Goal: Find contact information: Find contact information

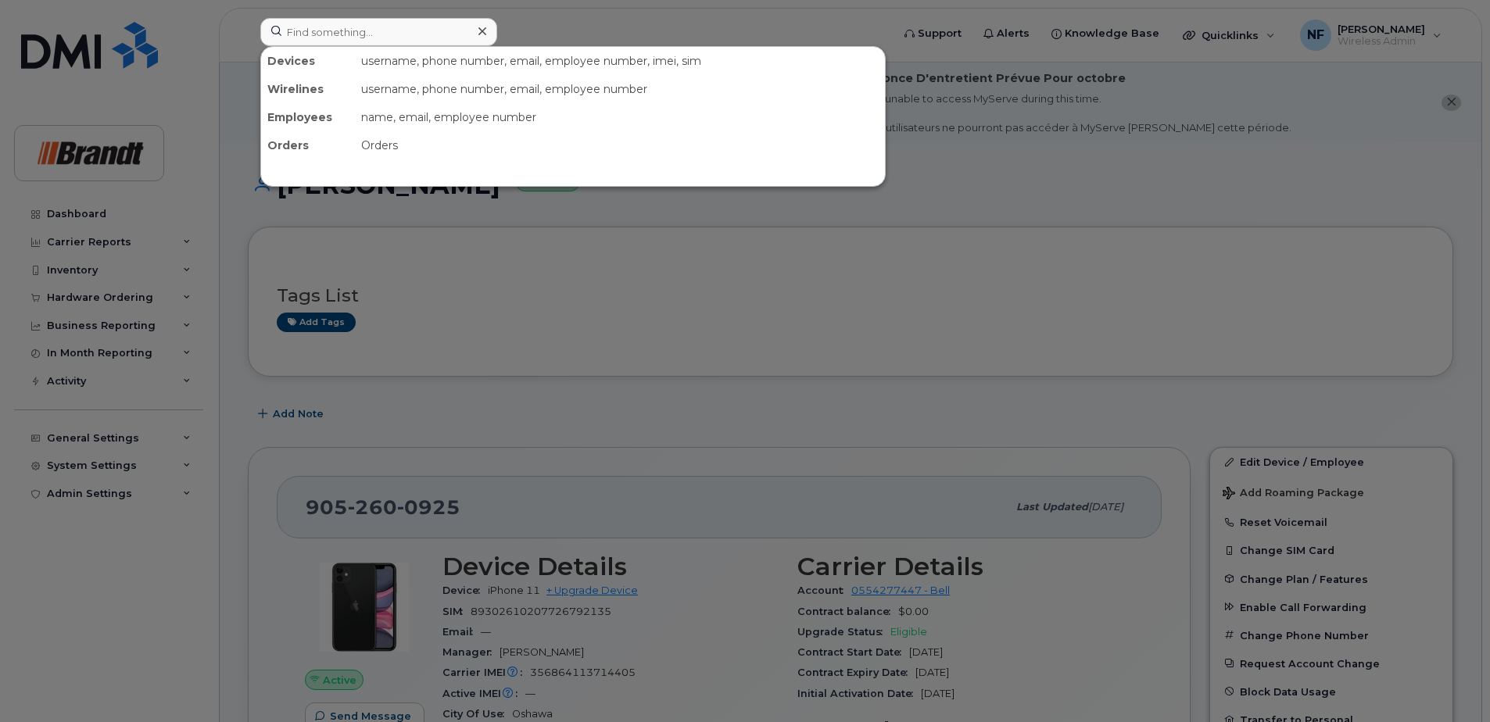
scroll to position [241, 0]
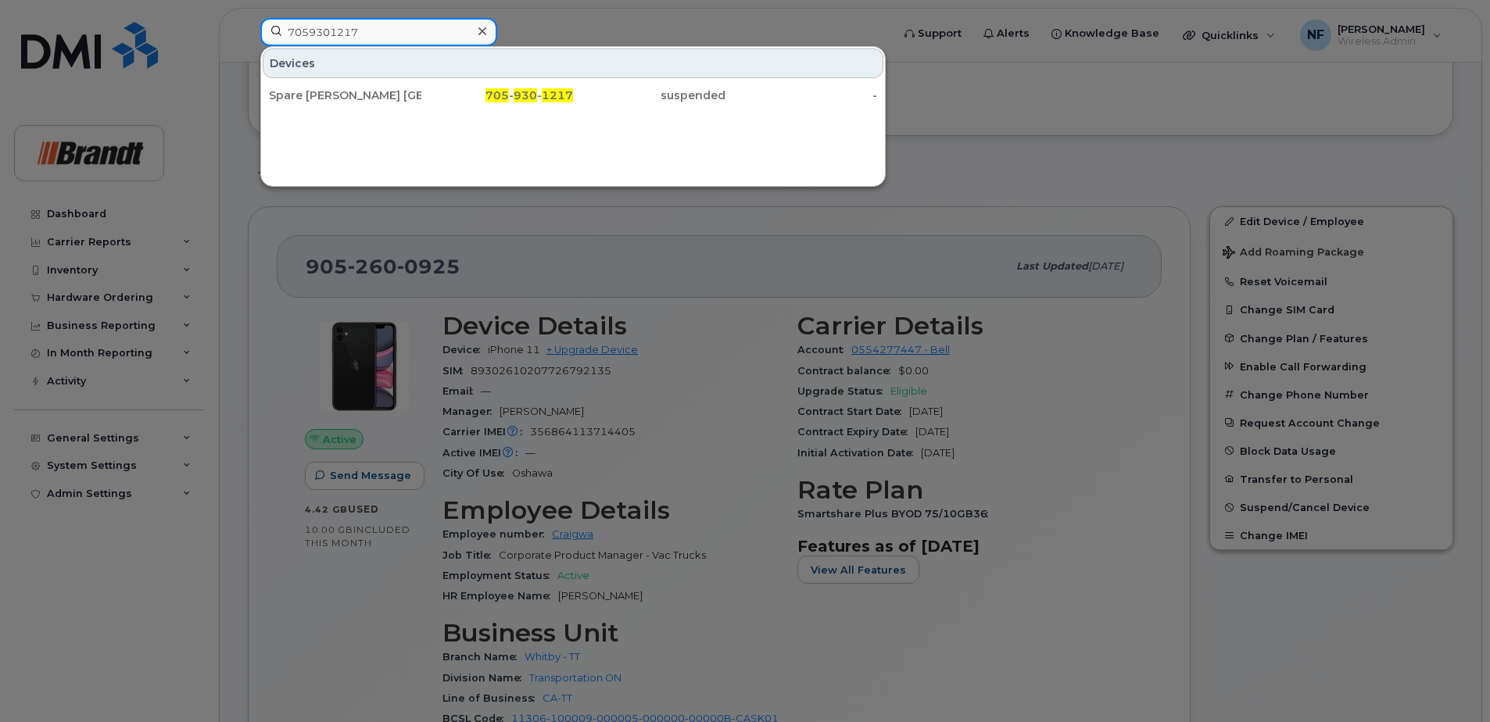
drag, startPoint x: 411, startPoint y: 27, endPoint x: 272, endPoint y: 28, distance: 139.1
click at [272, 28] on input "7059301217" at bounding box center [378, 32] width 237 height 28
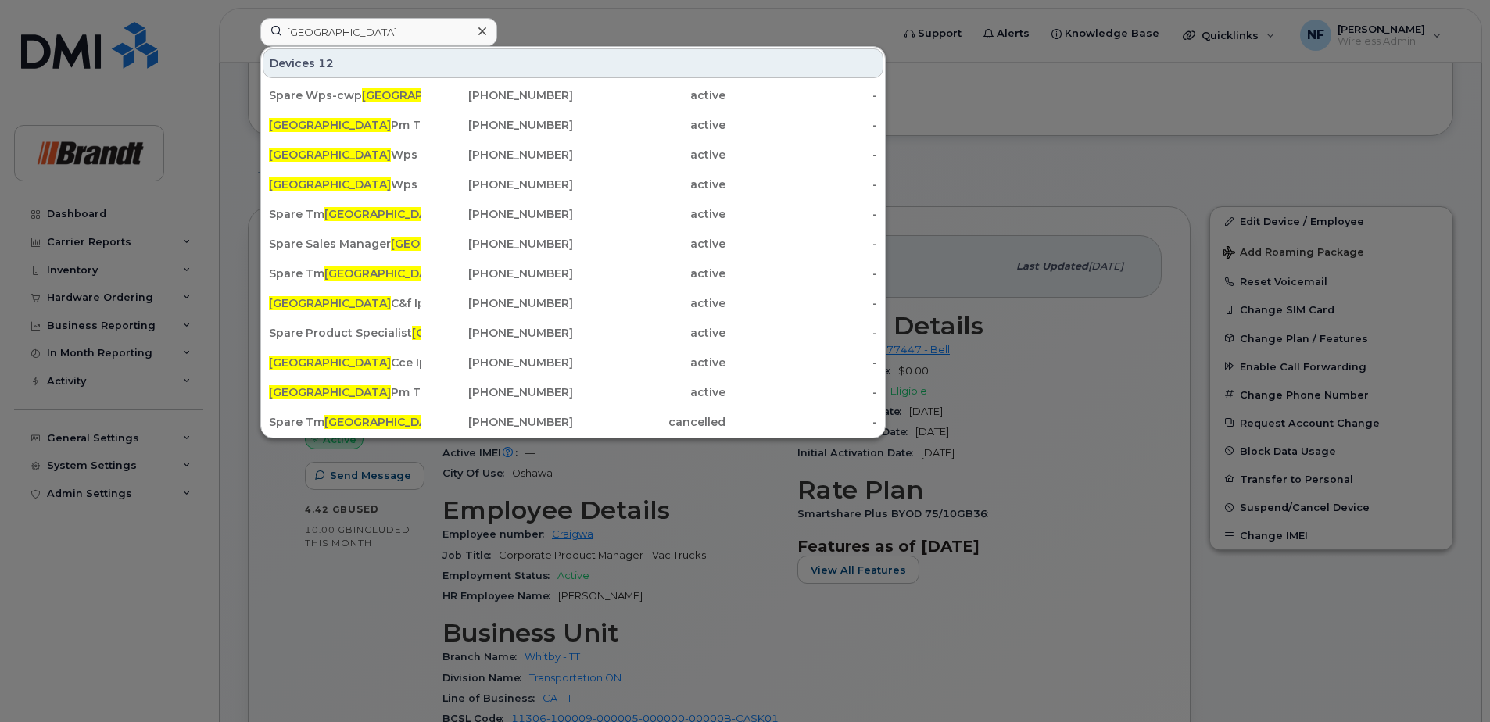
click at [1033, 397] on div at bounding box center [745, 361] width 1490 height 722
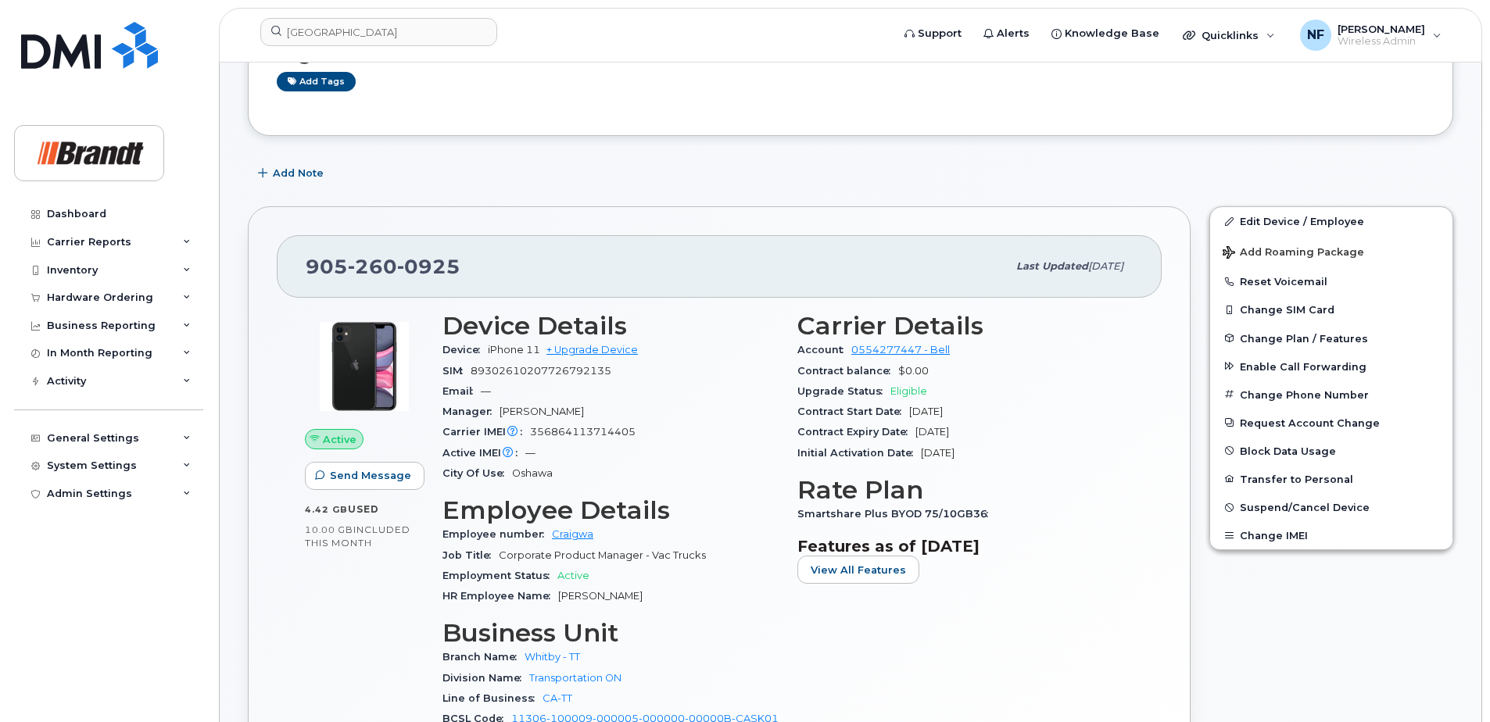
scroll to position [632, 0]
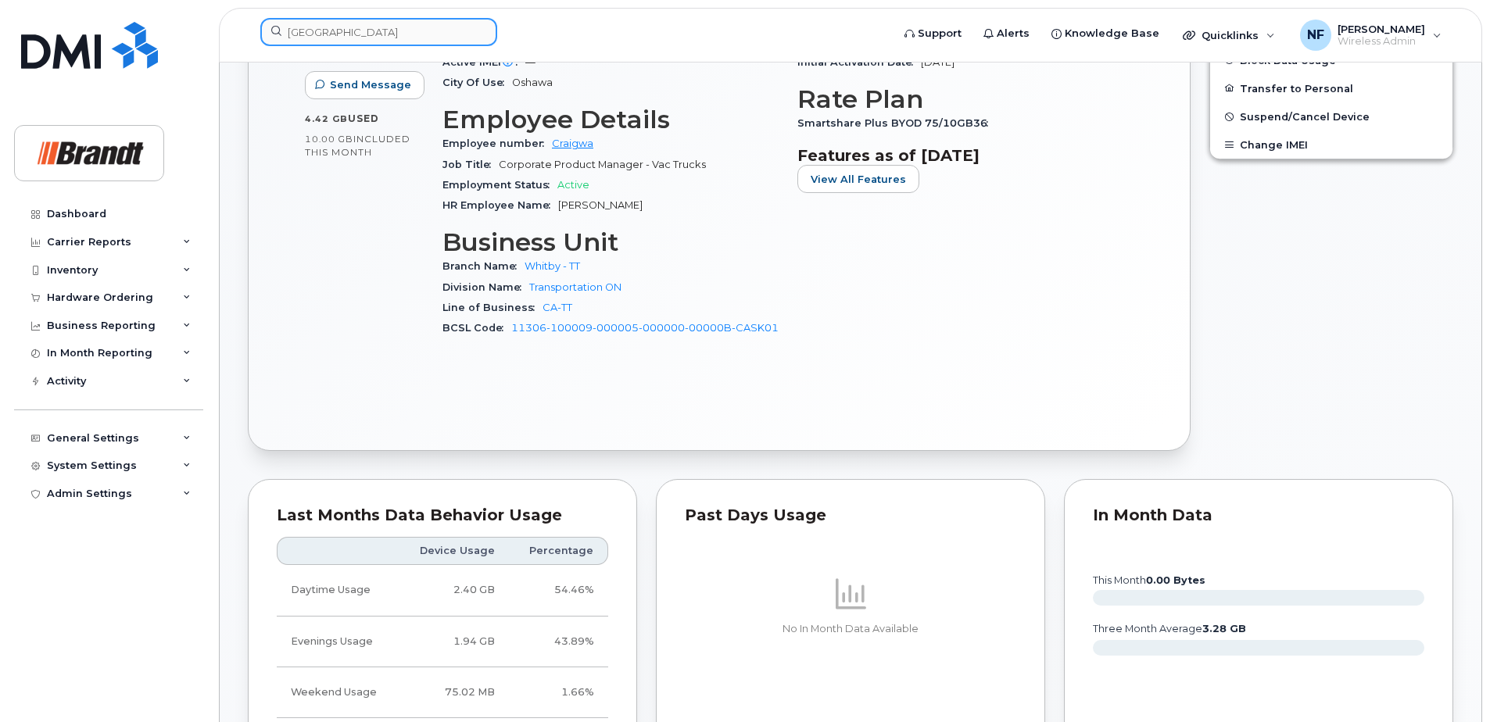
click at [393, 34] on input "edmonton" at bounding box center [378, 32] width 237 height 28
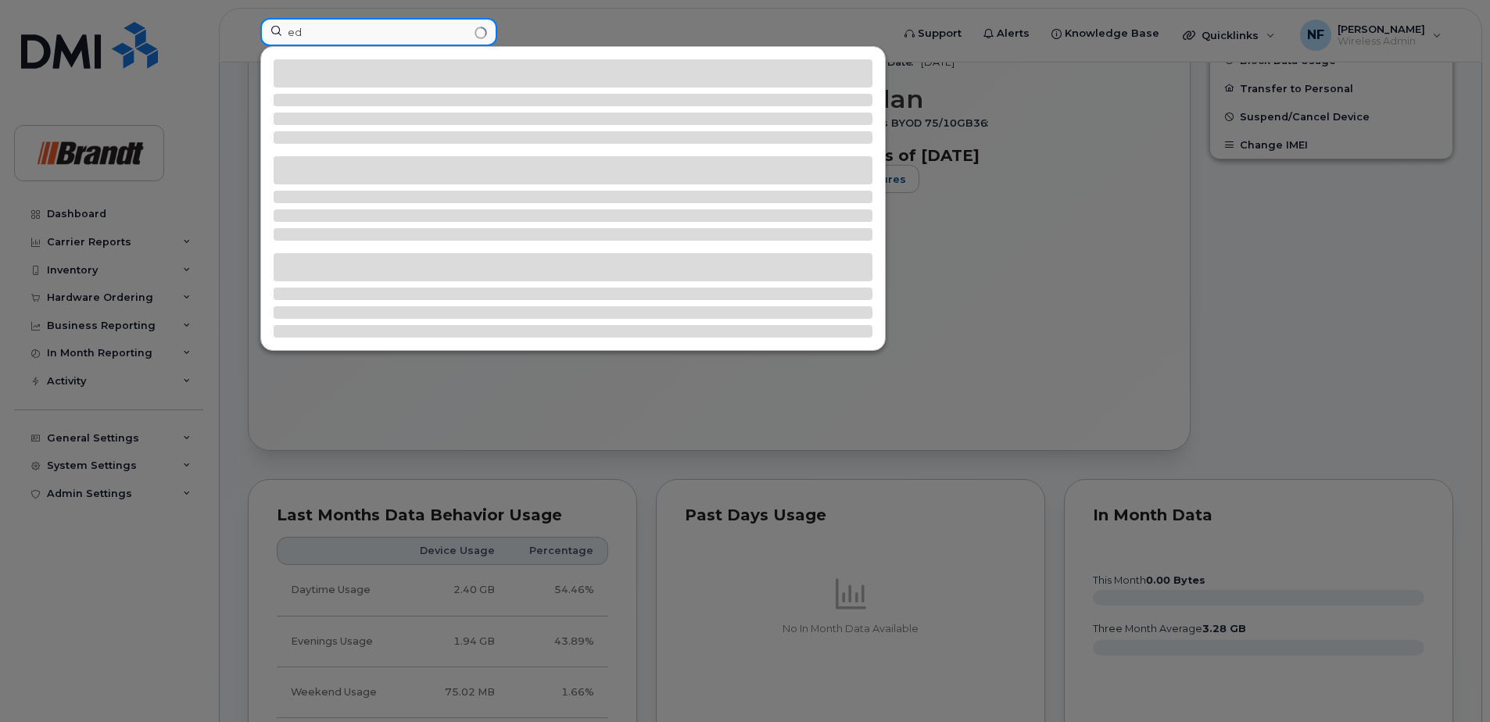
type input "e"
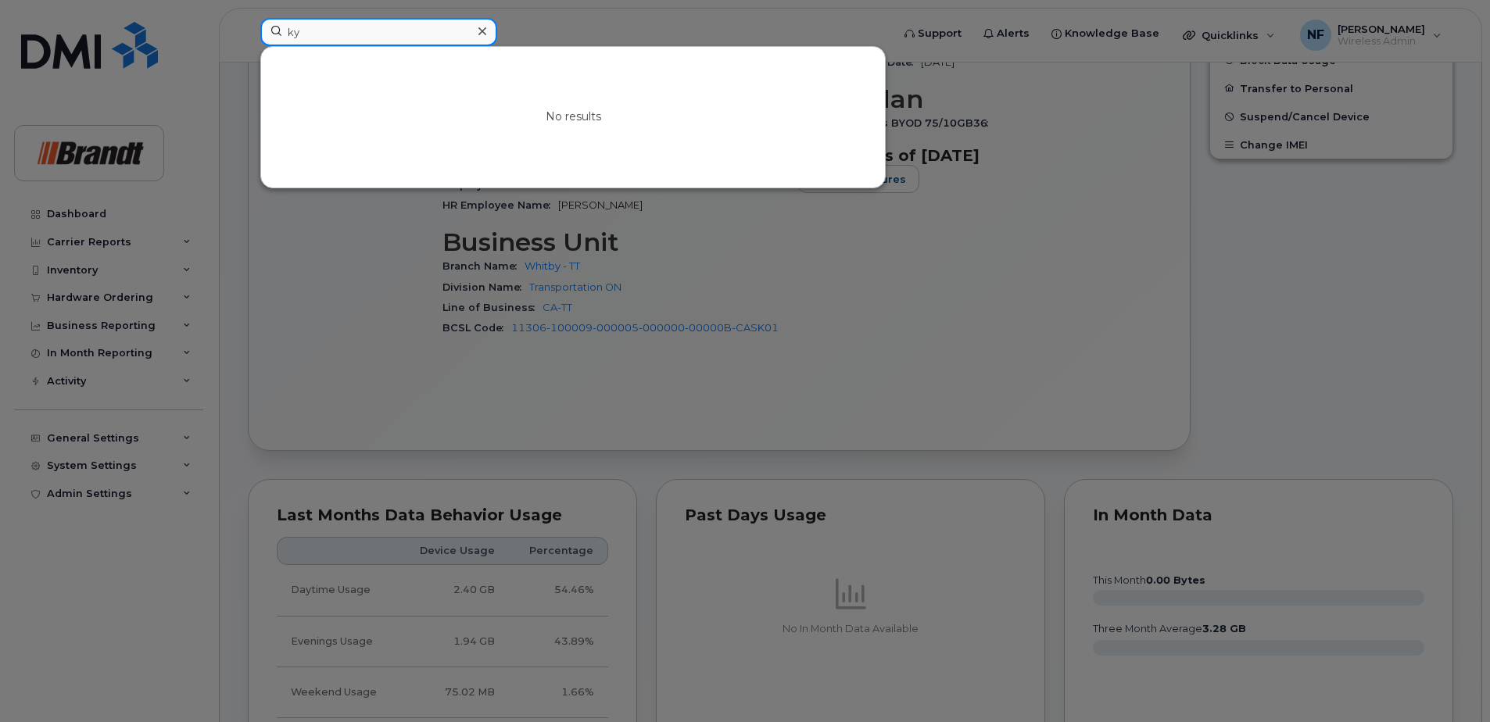
type input "k"
click at [408, 30] on input at bounding box center [378, 32] width 237 height 28
paste input "353202257102611"
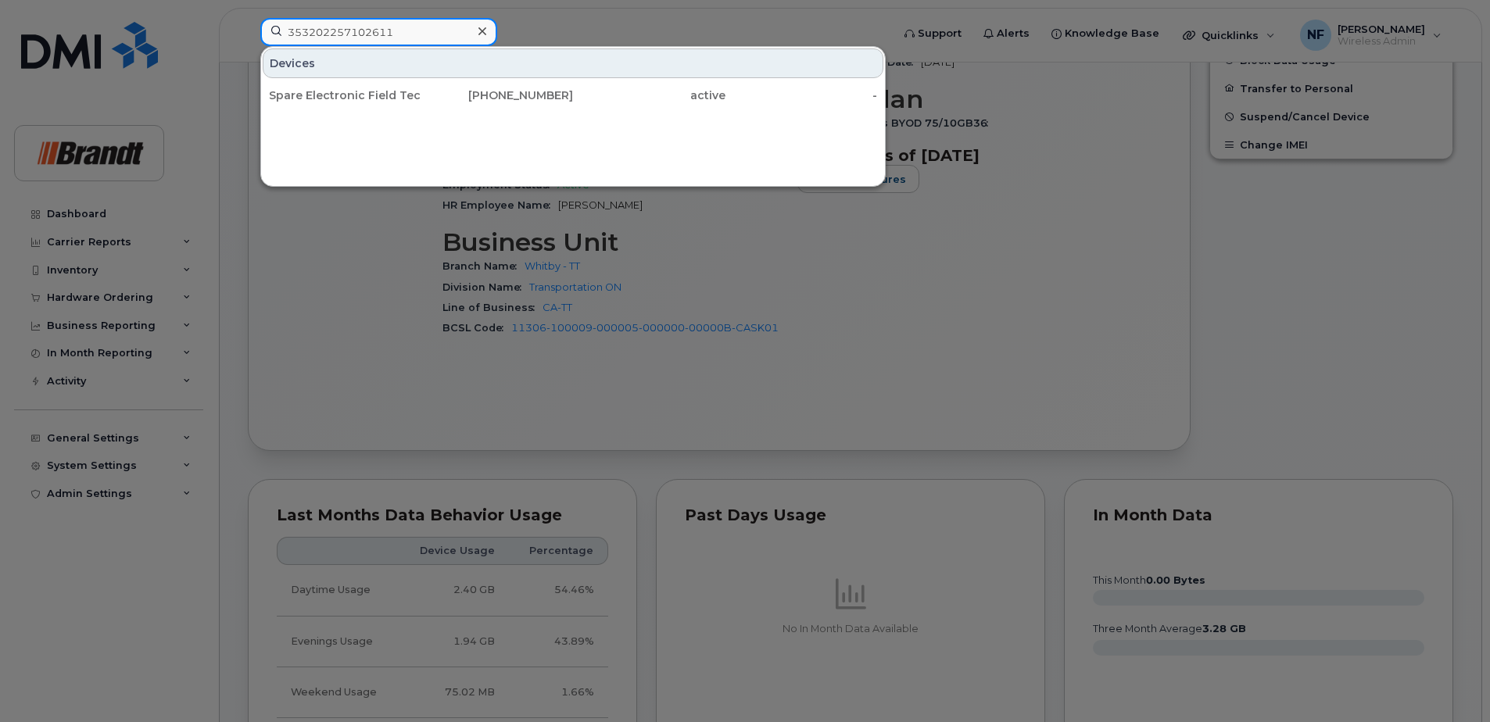
type input "353202257102611"
drag, startPoint x: 531, startPoint y: 95, endPoint x: 609, endPoint y: 134, distance: 87.4
click at [531, 95] on div "[PHONE_NUMBER]" at bounding box center [497, 96] width 152 height 16
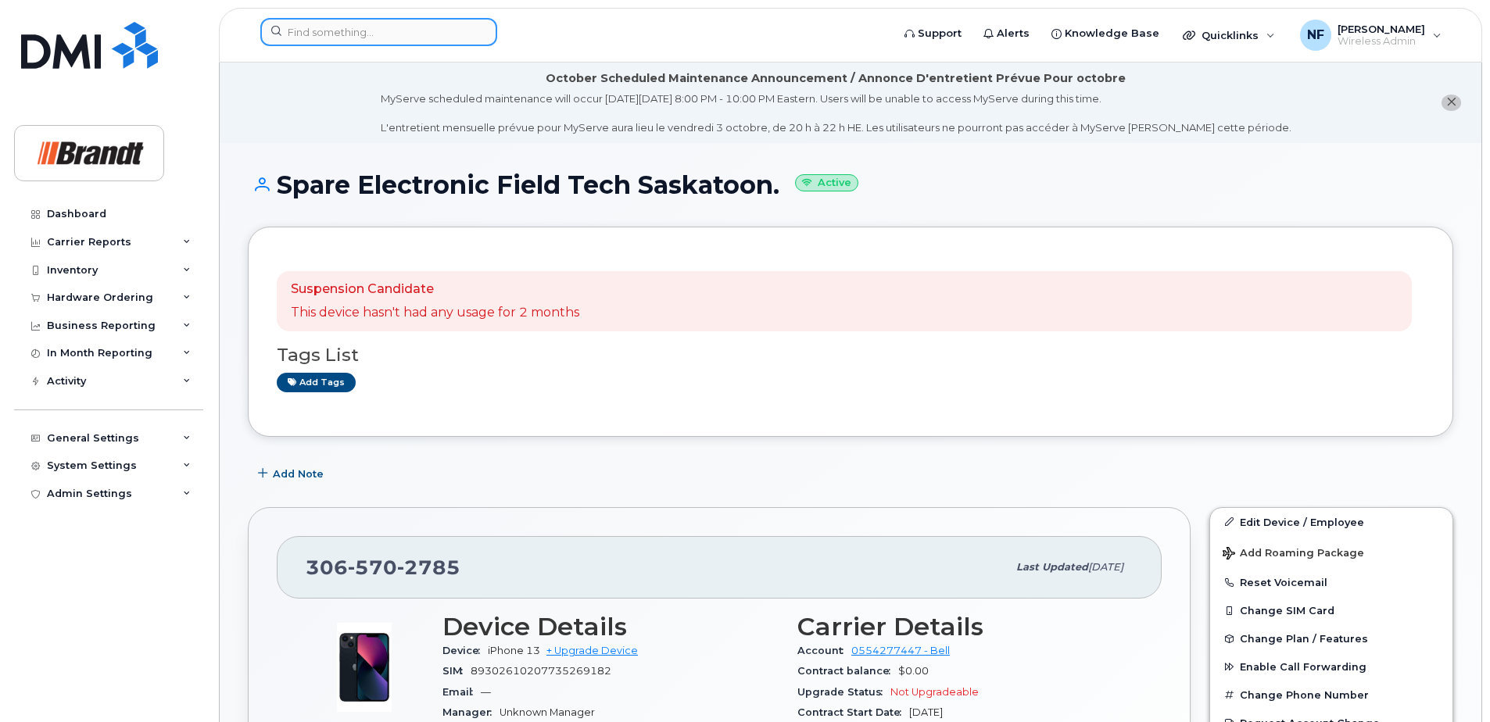
click at [370, 38] on input at bounding box center [378, 32] width 237 height 28
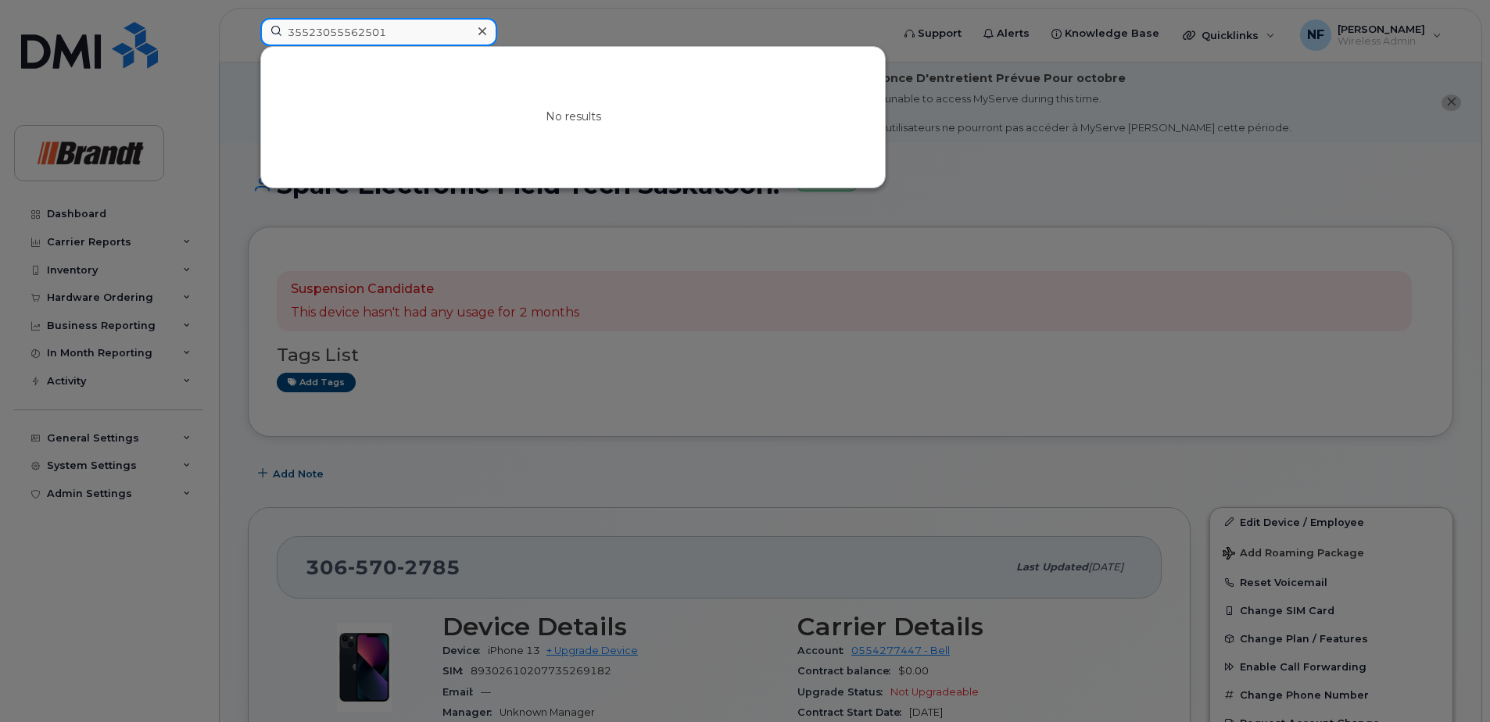
type input "355230555625015"
drag, startPoint x: 397, startPoint y: 37, endPoint x: 274, endPoint y: 30, distance: 122.9
click at [274, 30] on input "355230555625015" at bounding box center [378, 32] width 237 height 28
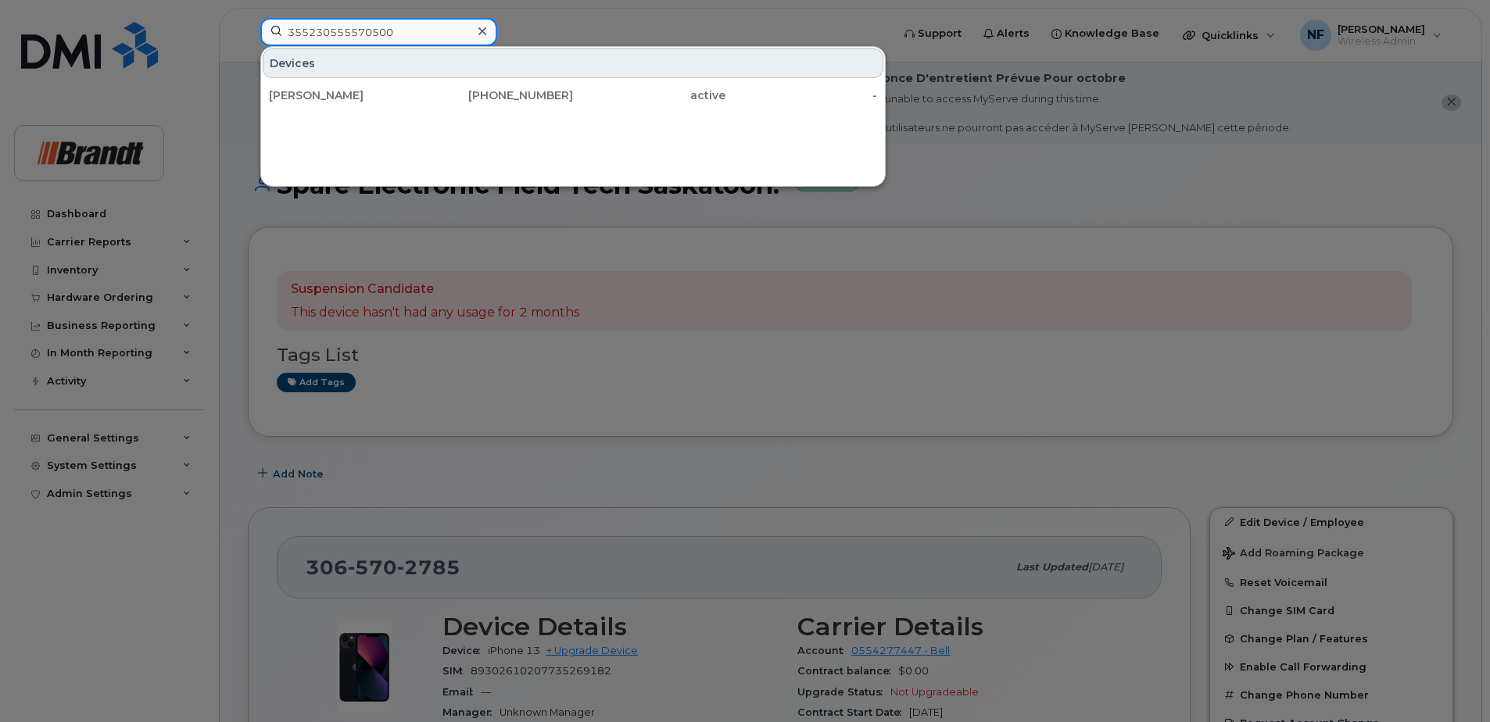
type input "355230555570500"
click at [446, 101] on div "403-588-8420" at bounding box center [497, 96] width 152 height 16
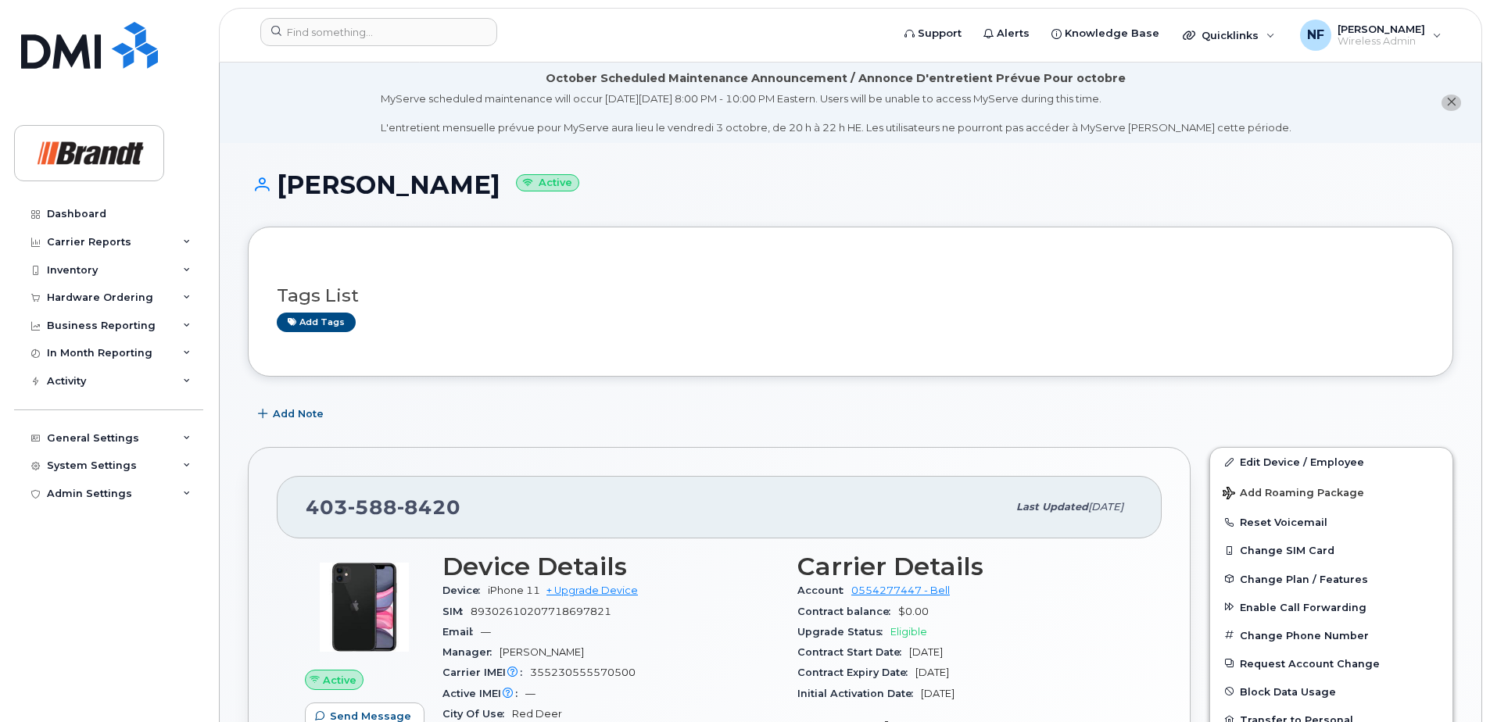
scroll to position [78, 0]
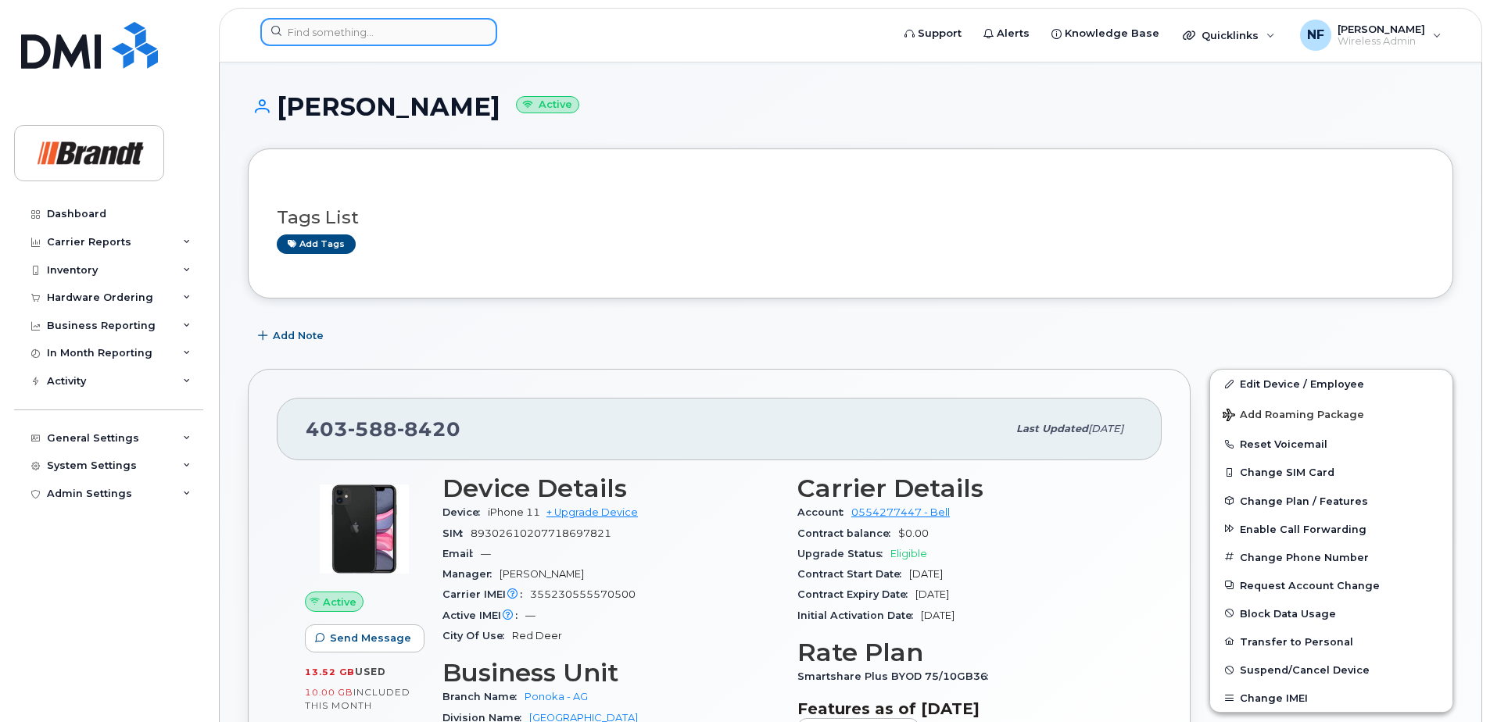
click at [331, 34] on input at bounding box center [378, 32] width 237 height 28
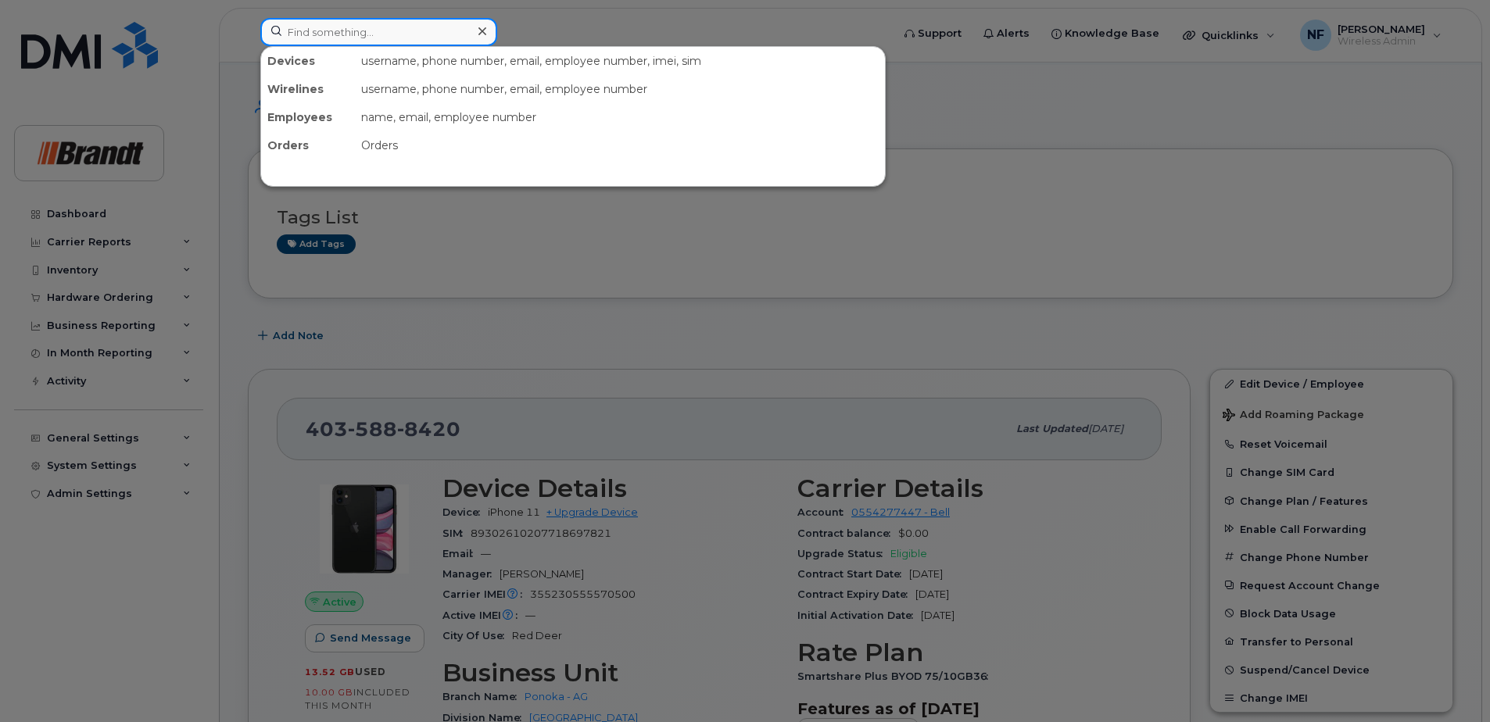
paste input "353202257102611"
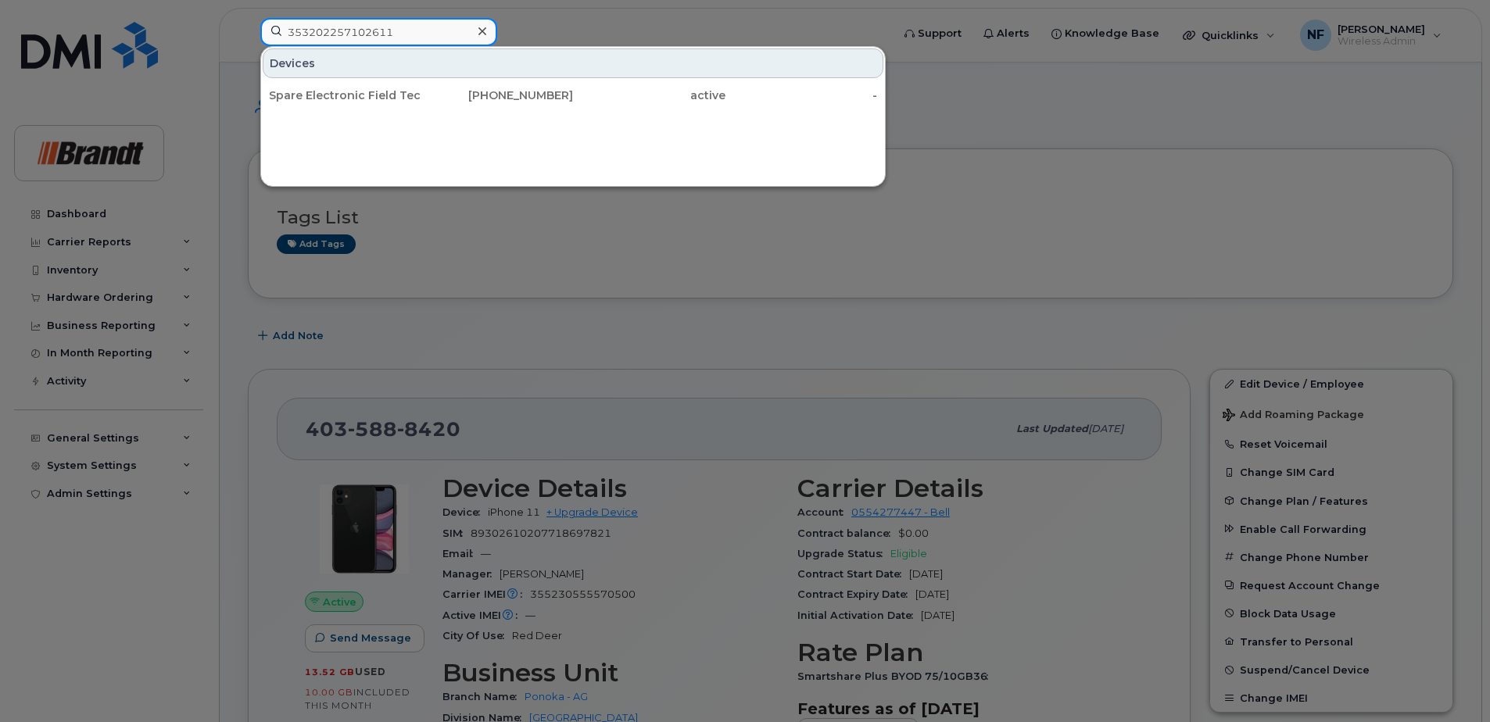
type input "353202257102611"
click at [429, 93] on div "[PHONE_NUMBER]" at bounding box center [497, 96] width 152 height 16
